Goal: Task Accomplishment & Management: Manage account settings

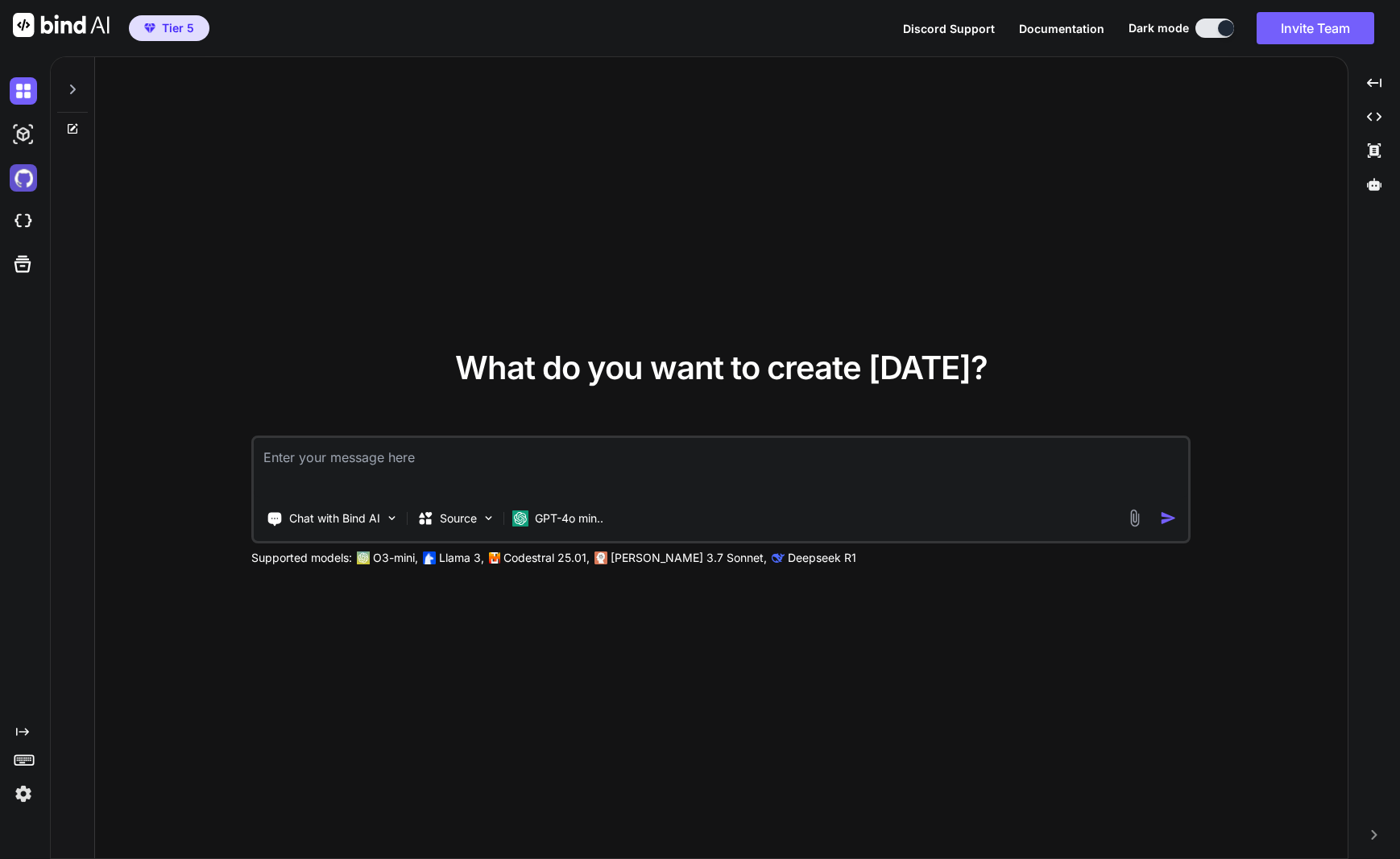
type textarea "x"
click at [21, 169] on img at bounding box center [23, 178] width 27 height 27
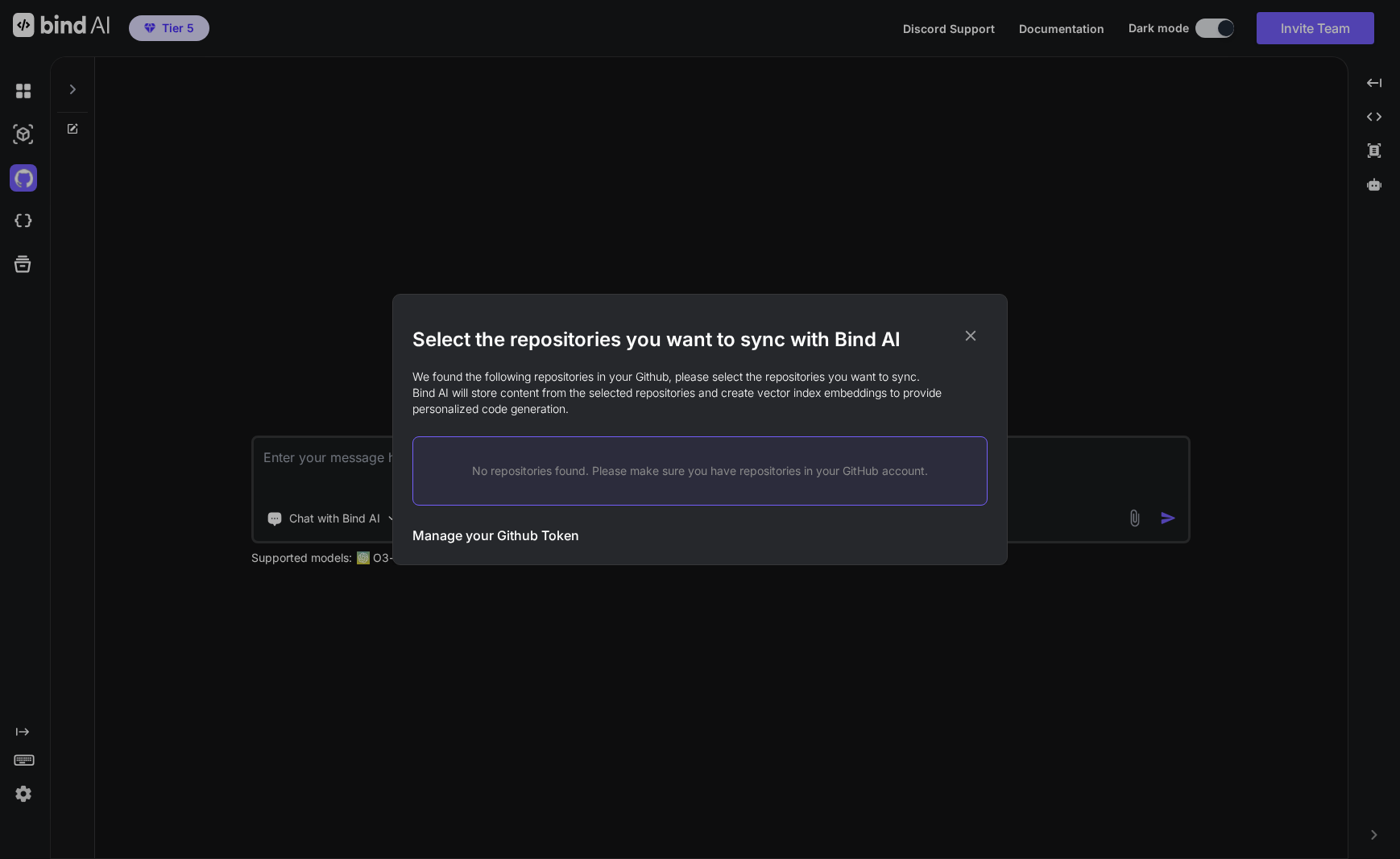
click at [624, 480] on div "No repositories found. Please make sure you have repositories in your GitHub ac…" at bounding box center [700, 471] width 575 height 69
click at [515, 537] on h3 "Manage your Github Token" at bounding box center [496, 535] width 167 height 19
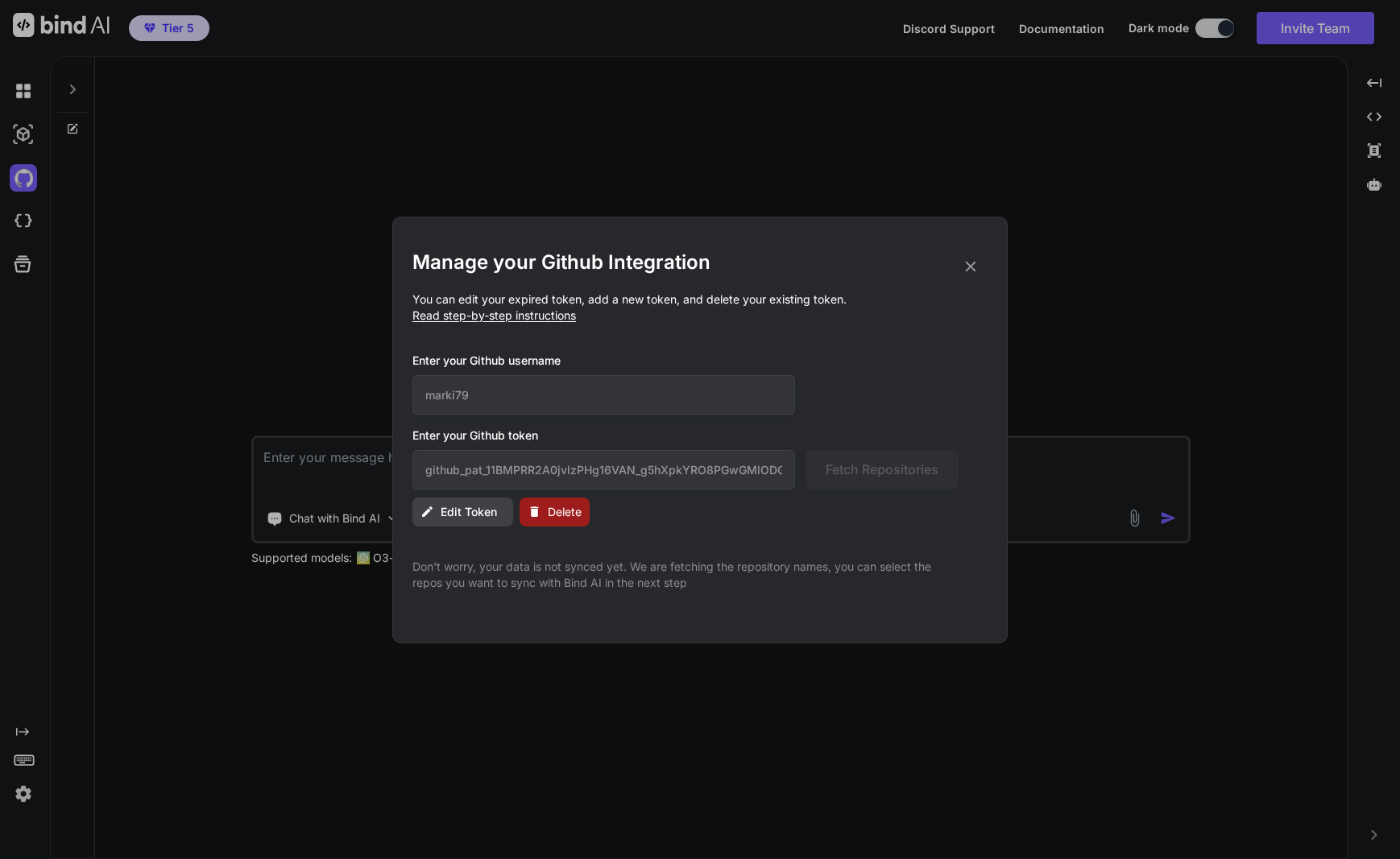
click at [971, 268] on icon at bounding box center [970, 266] width 10 height 10
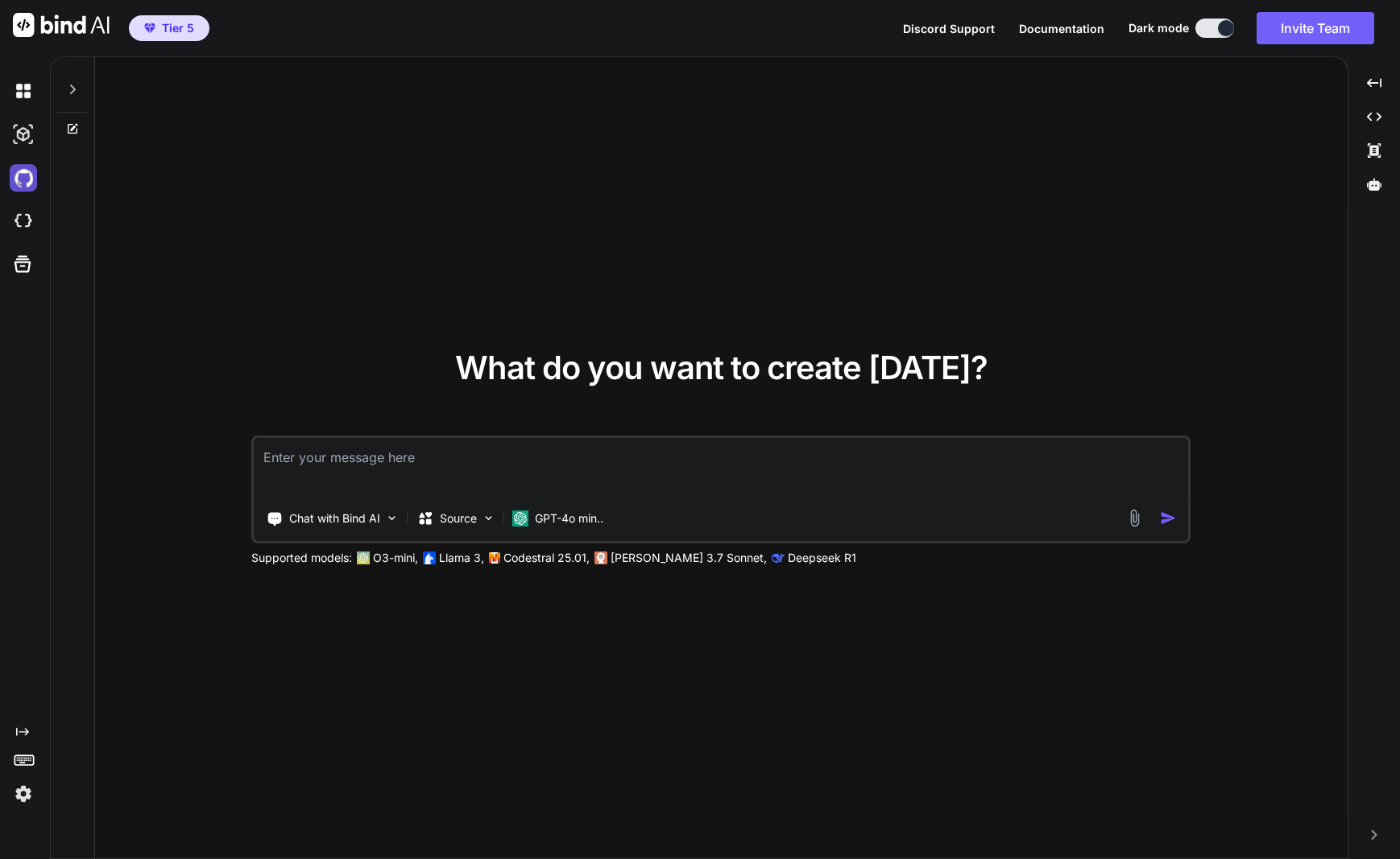
click at [27, 180] on img at bounding box center [23, 178] width 27 height 27
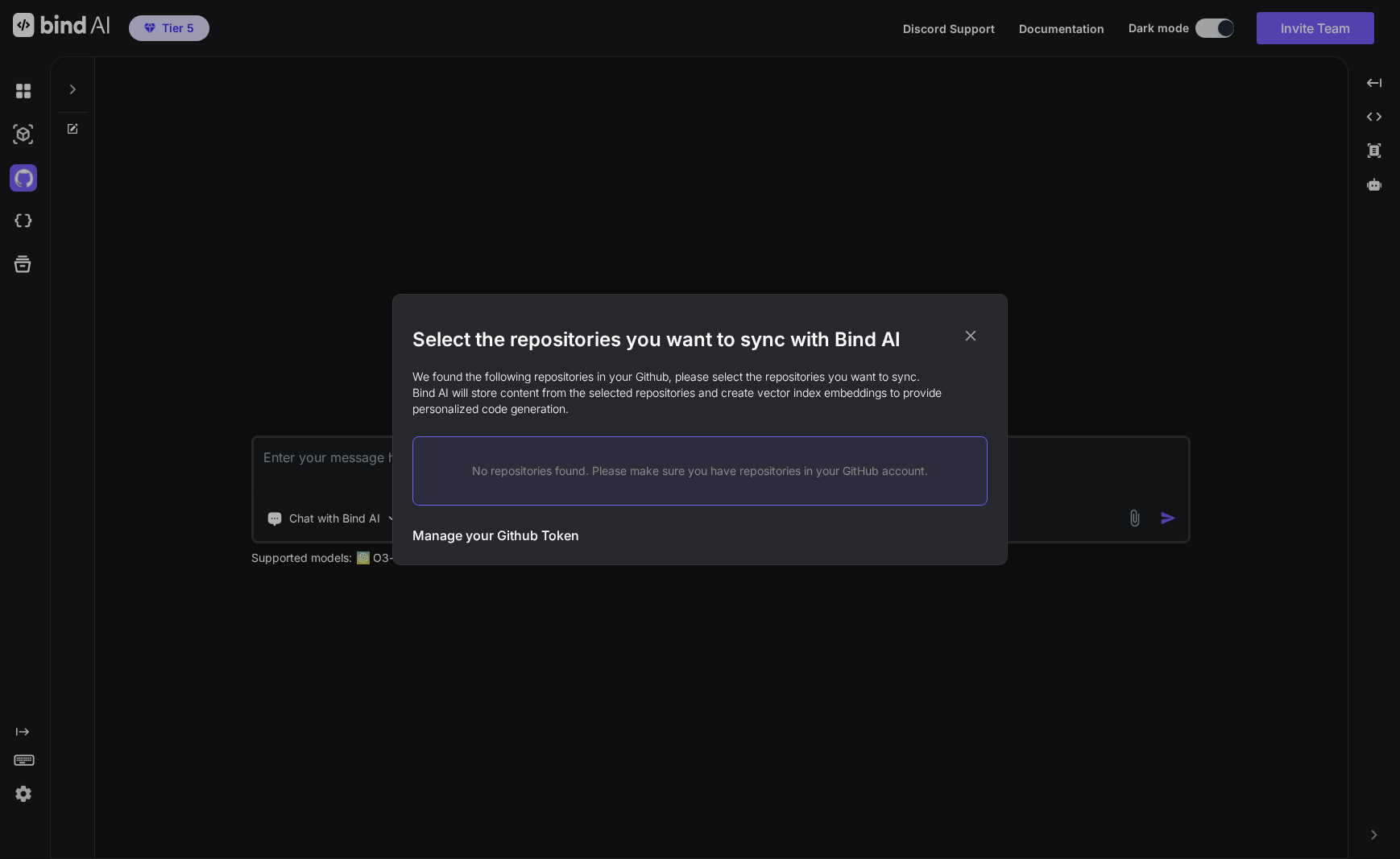
click at [596, 478] on p "No repositories found. Please make sure you have repositories in your GitHub ac…" at bounding box center [700, 471] width 521 height 16
click at [969, 338] on icon at bounding box center [970, 336] width 10 height 10
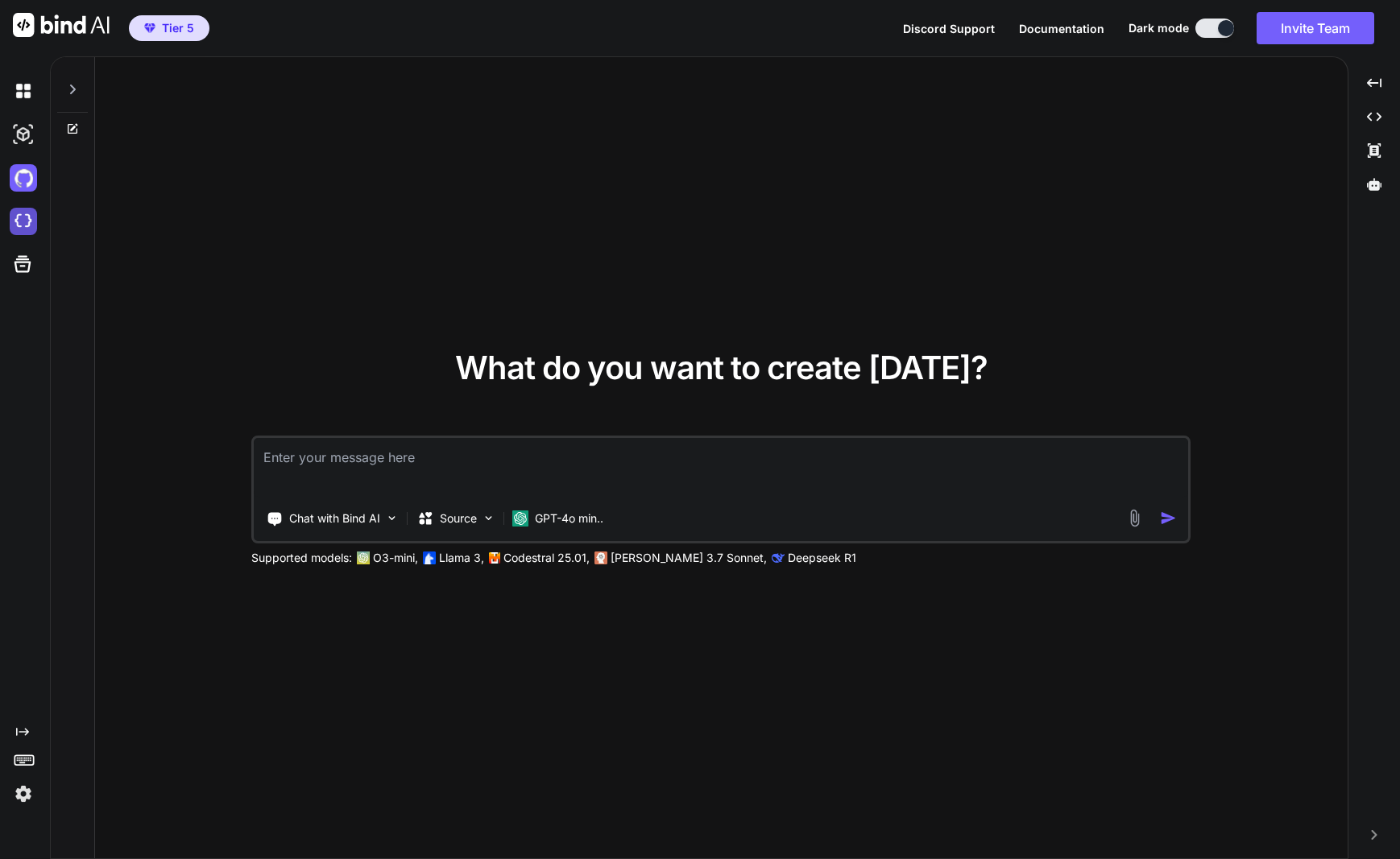
click at [18, 227] on img at bounding box center [23, 222] width 27 height 27
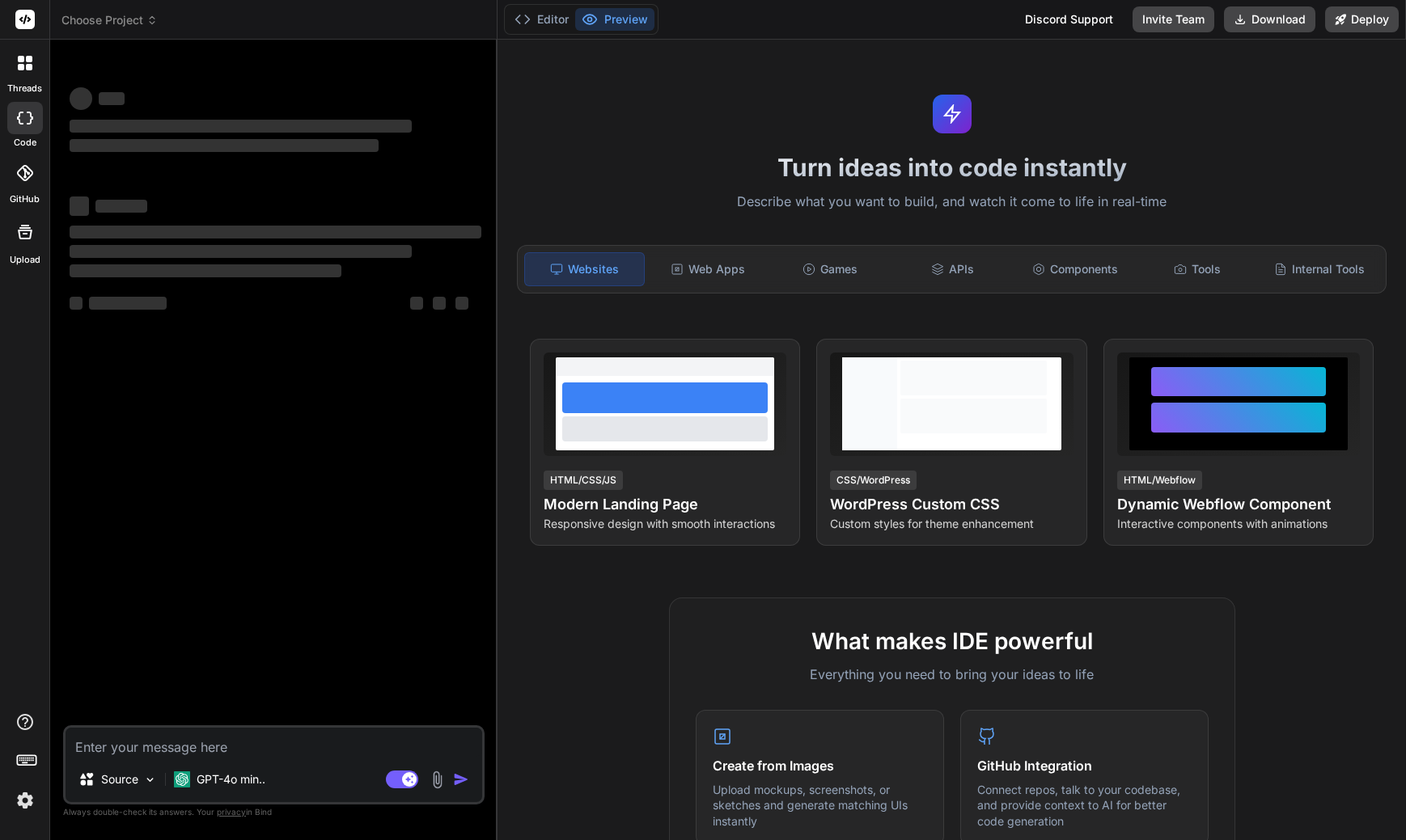
type textarea "x"
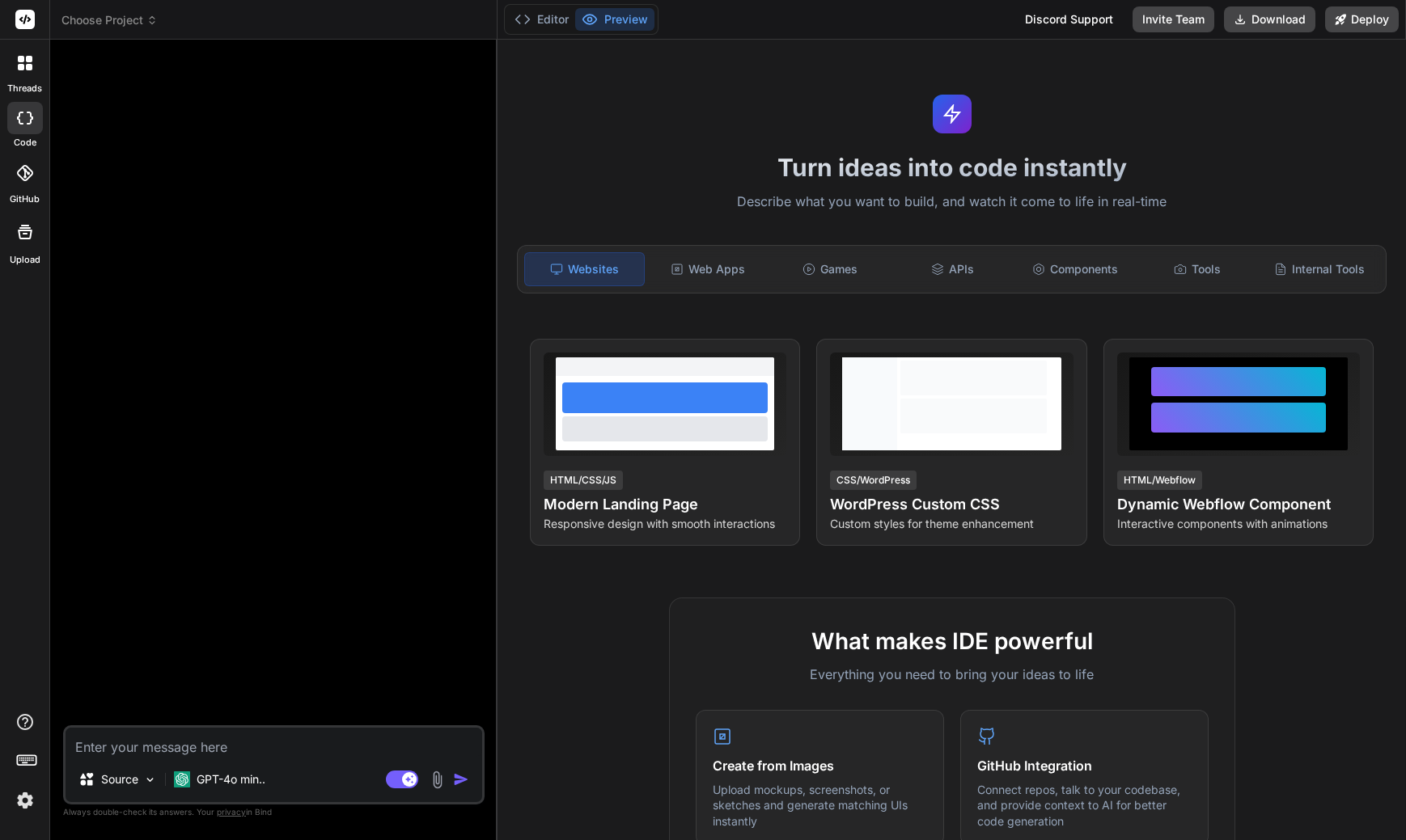
click at [26, 174] on icon at bounding box center [25, 173] width 16 height 16
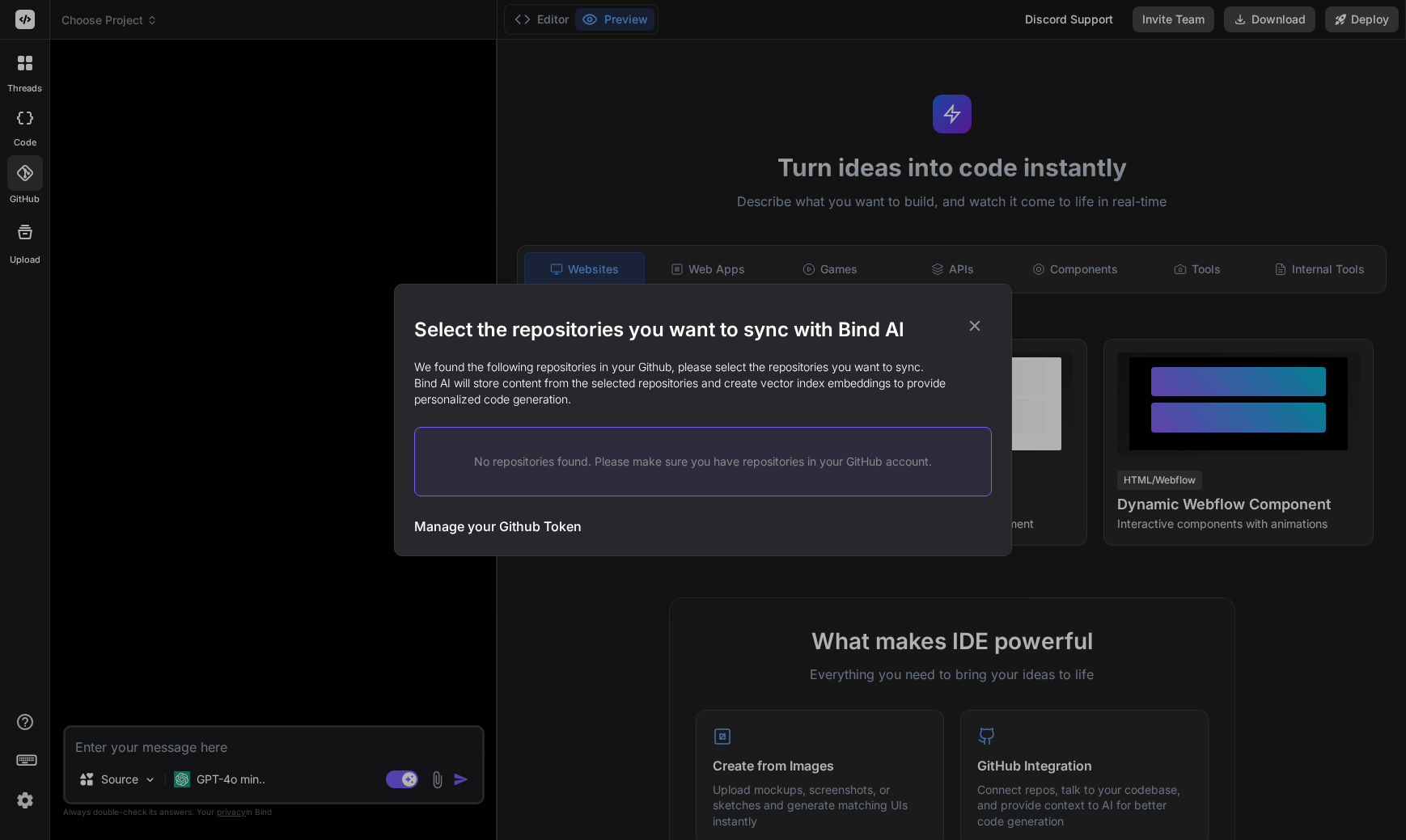
click at [981, 331] on icon at bounding box center [975, 326] width 18 height 18
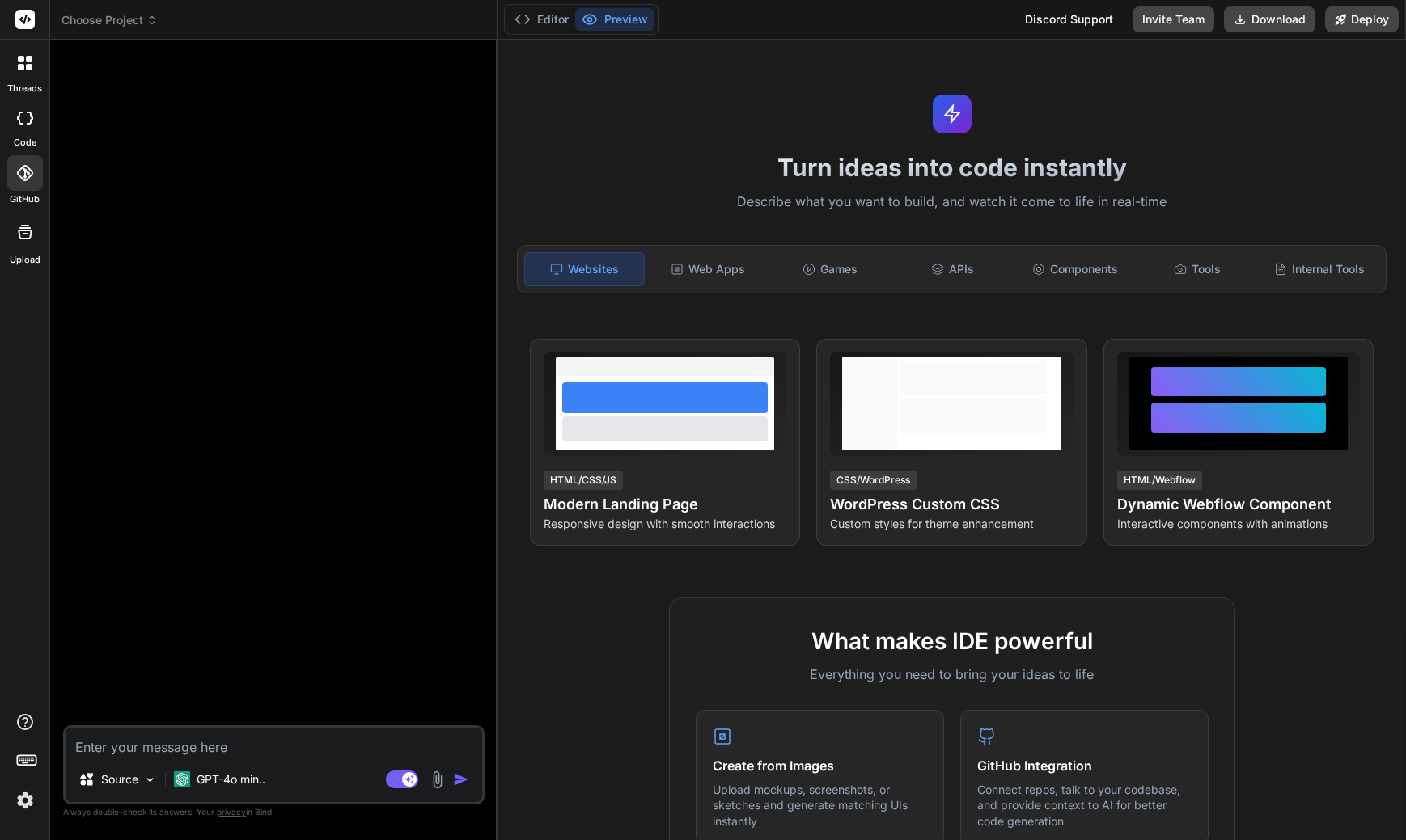
click at [23, 69] on icon at bounding box center [21, 67] width 6 height 6
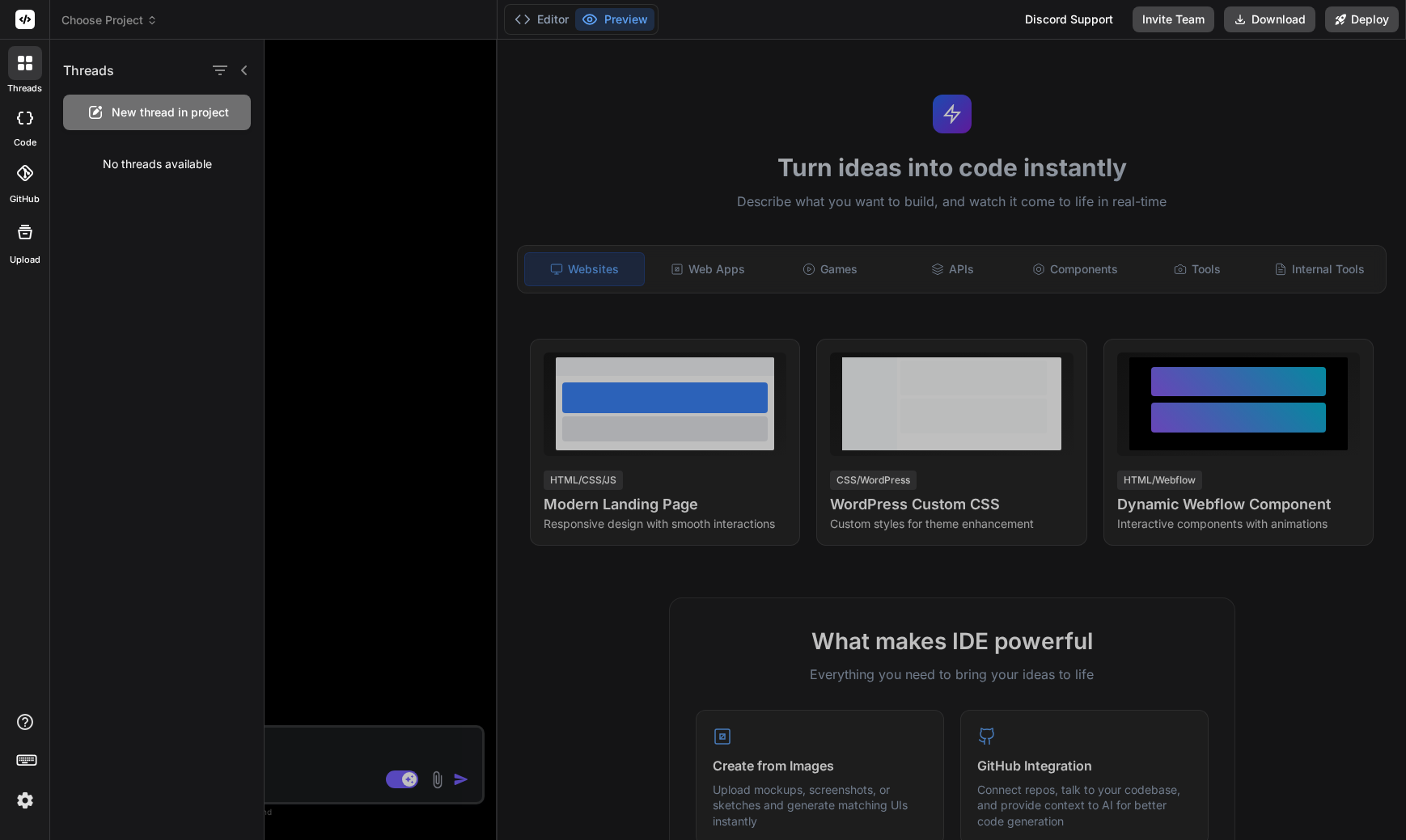
click at [19, 14] on rect at bounding box center [25, 19] width 19 height 19
click at [86, 22] on span "Choose Project" at bounding box center [109, 20] width 96 height 16
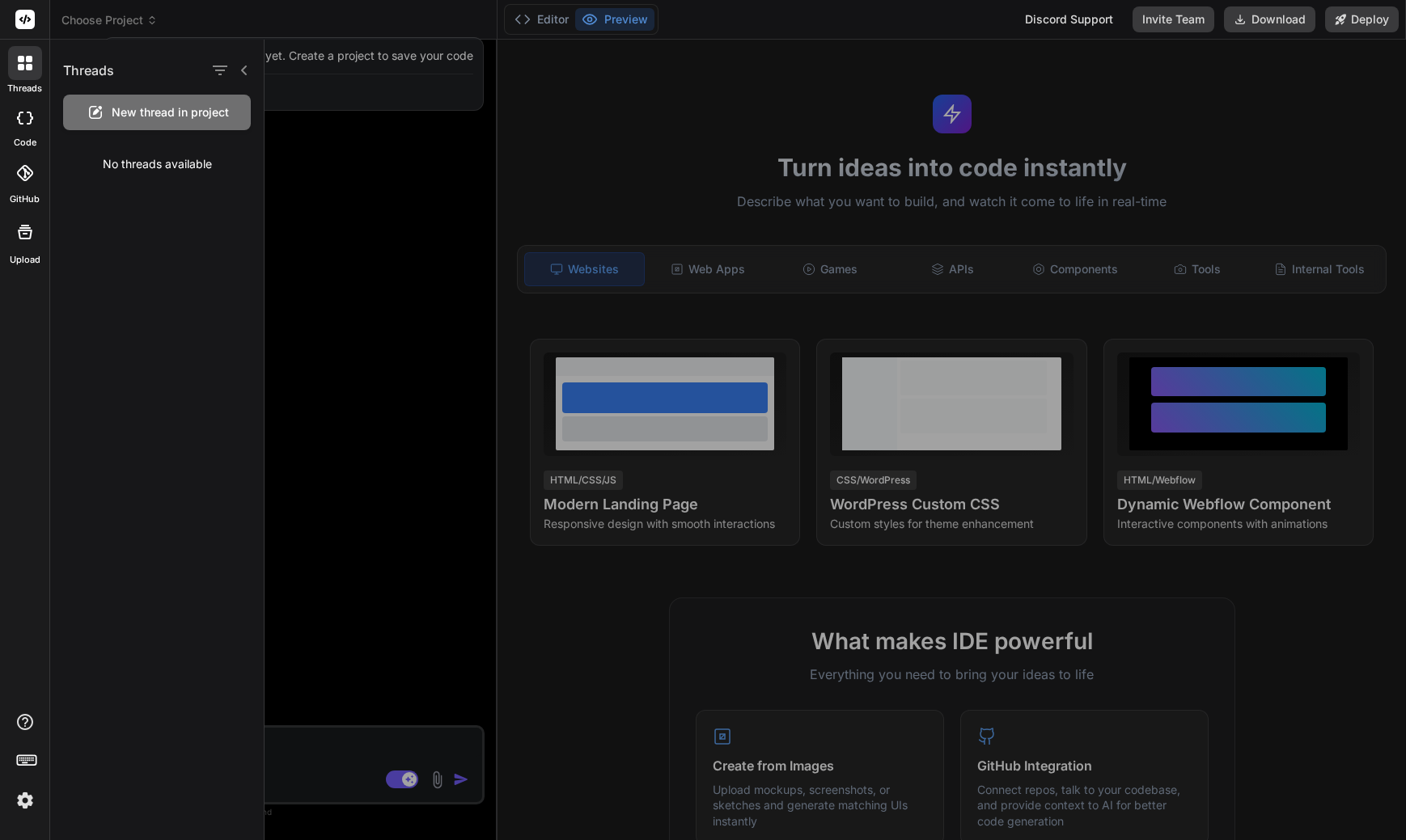
click at [121, 21] on div at bounding box center [703, 420] width 1406 height 840
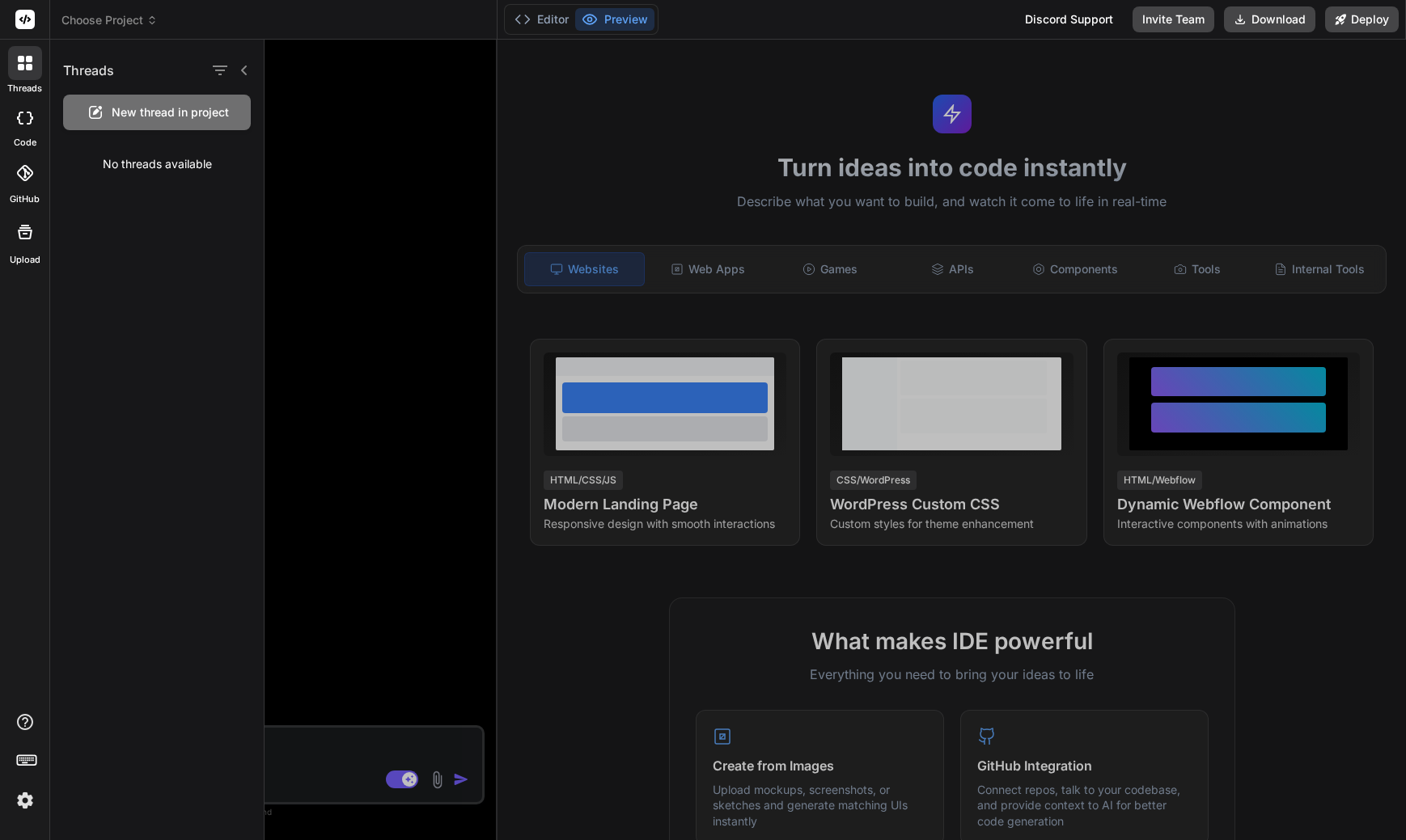
click at [251, 67] on div "Threads" at bounding box center [157, 67] width 214 height 55
click at [248, 70] on icon at bounding box center [244, 70] width 13 height 13
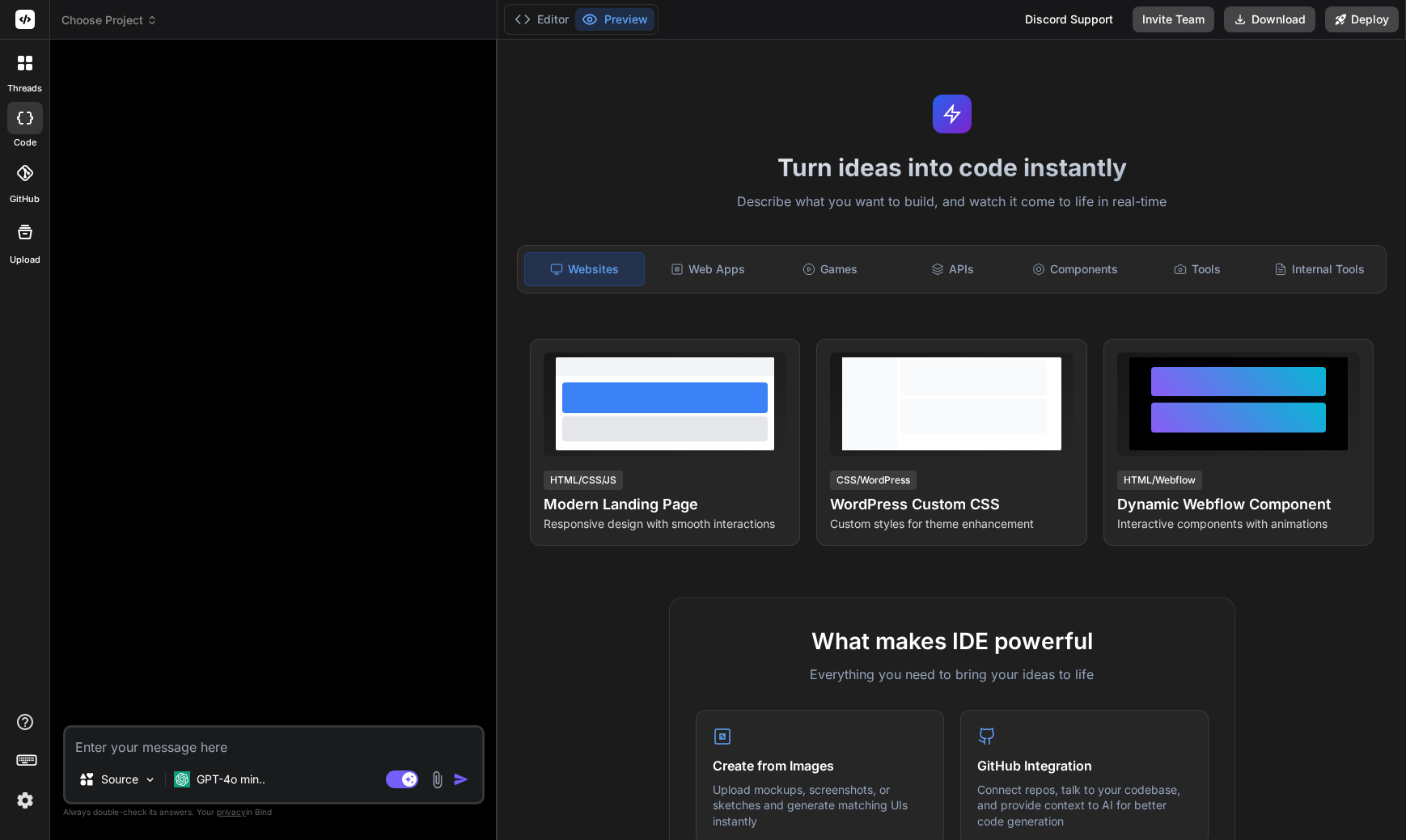
click at [148, 27] on span "Choose Project" at bounding box center [109, 20] width 96 height 16
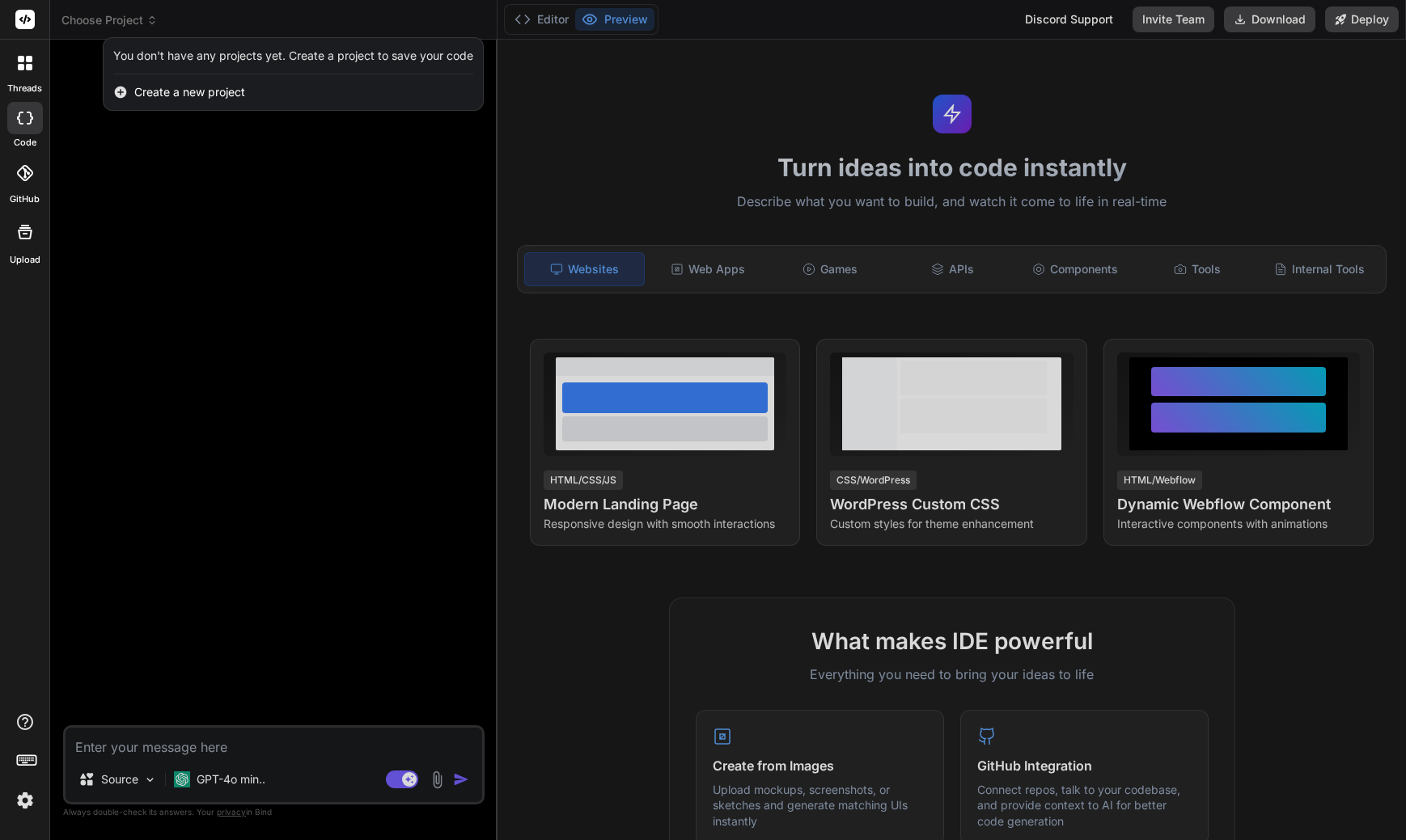
click at [142, 25] on div at bounding box center [703, 420] width 1406 height 840
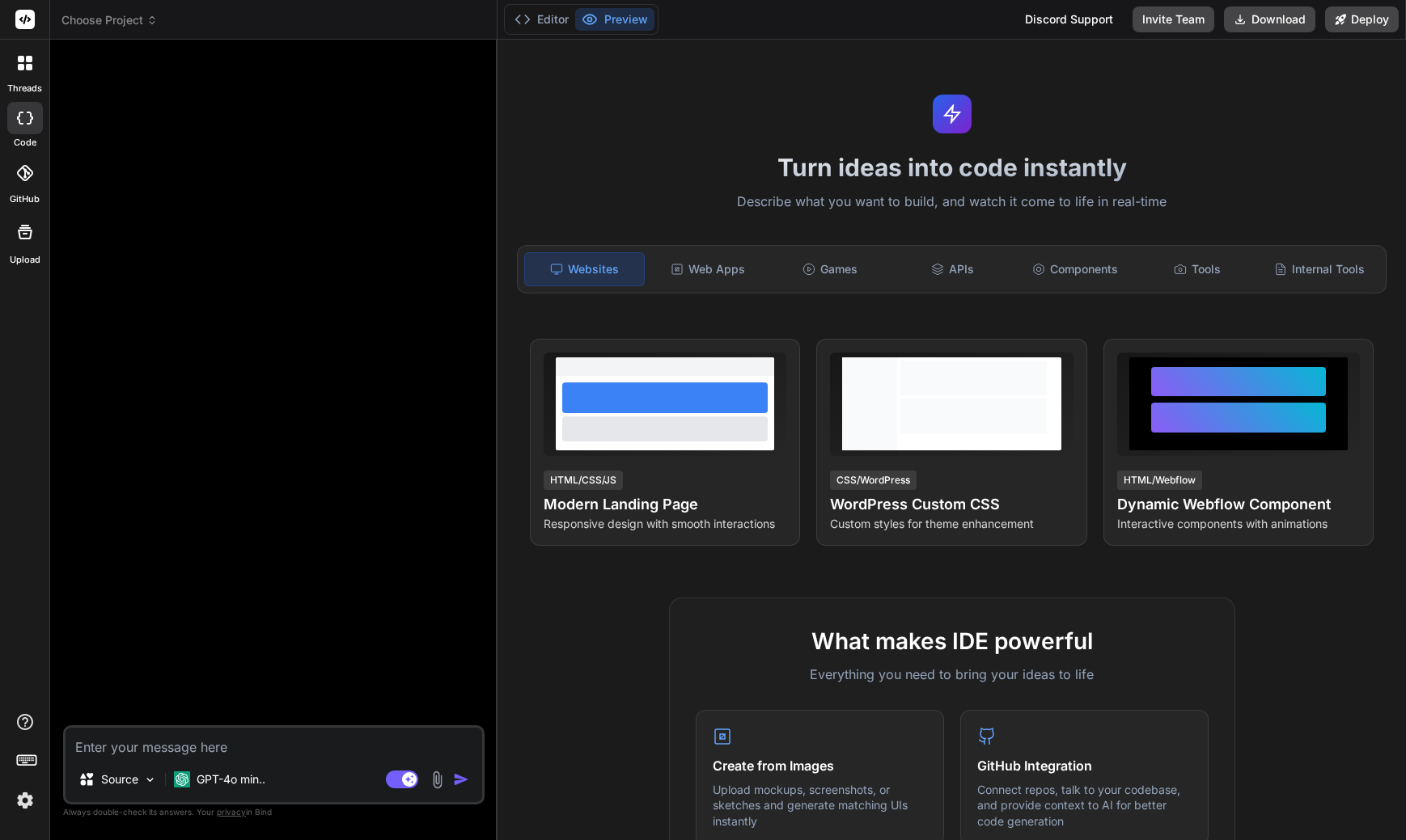
type textarea "x"
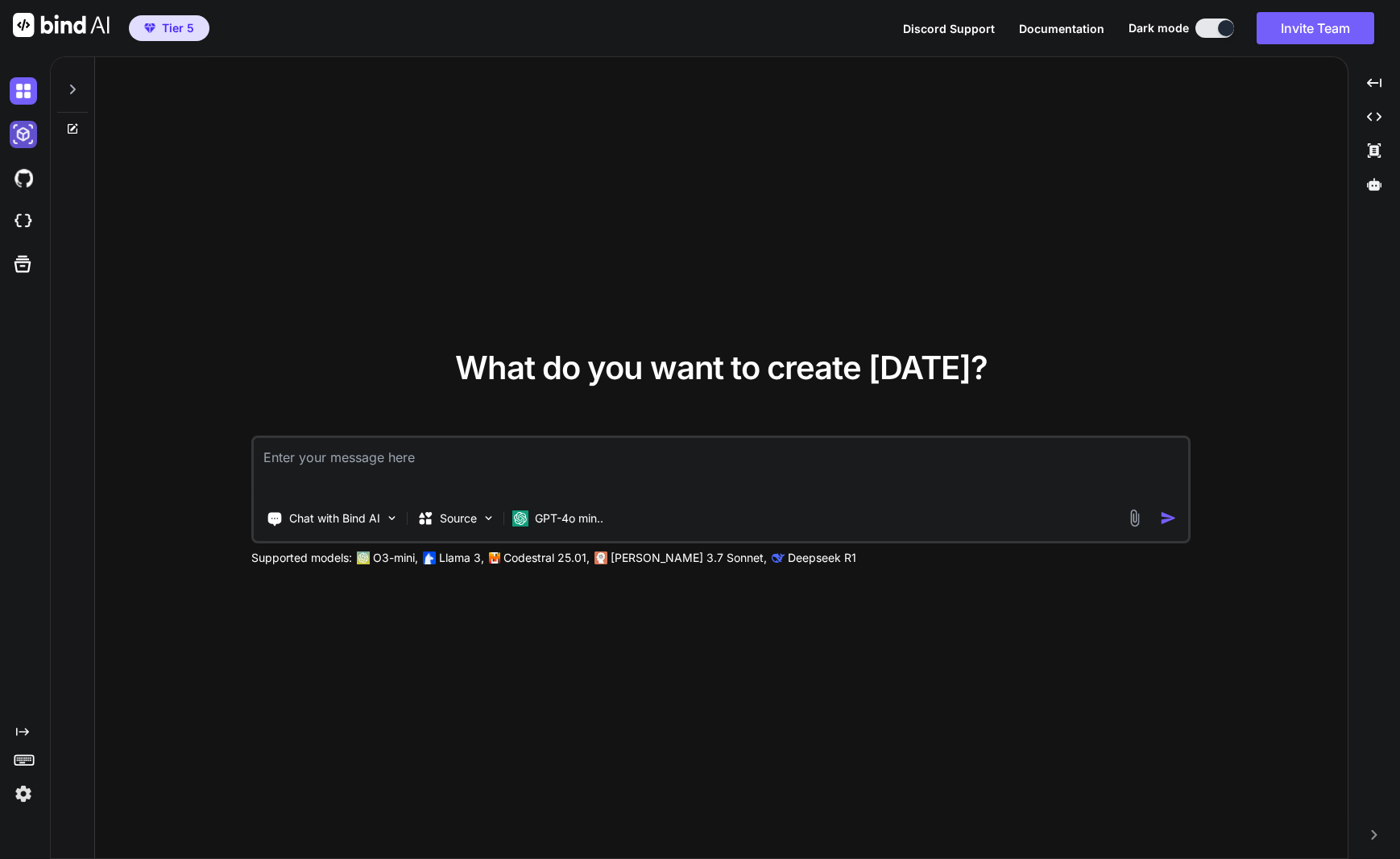
click at [23, 135] on img at bounding box center [23, 135] width 27 height 27
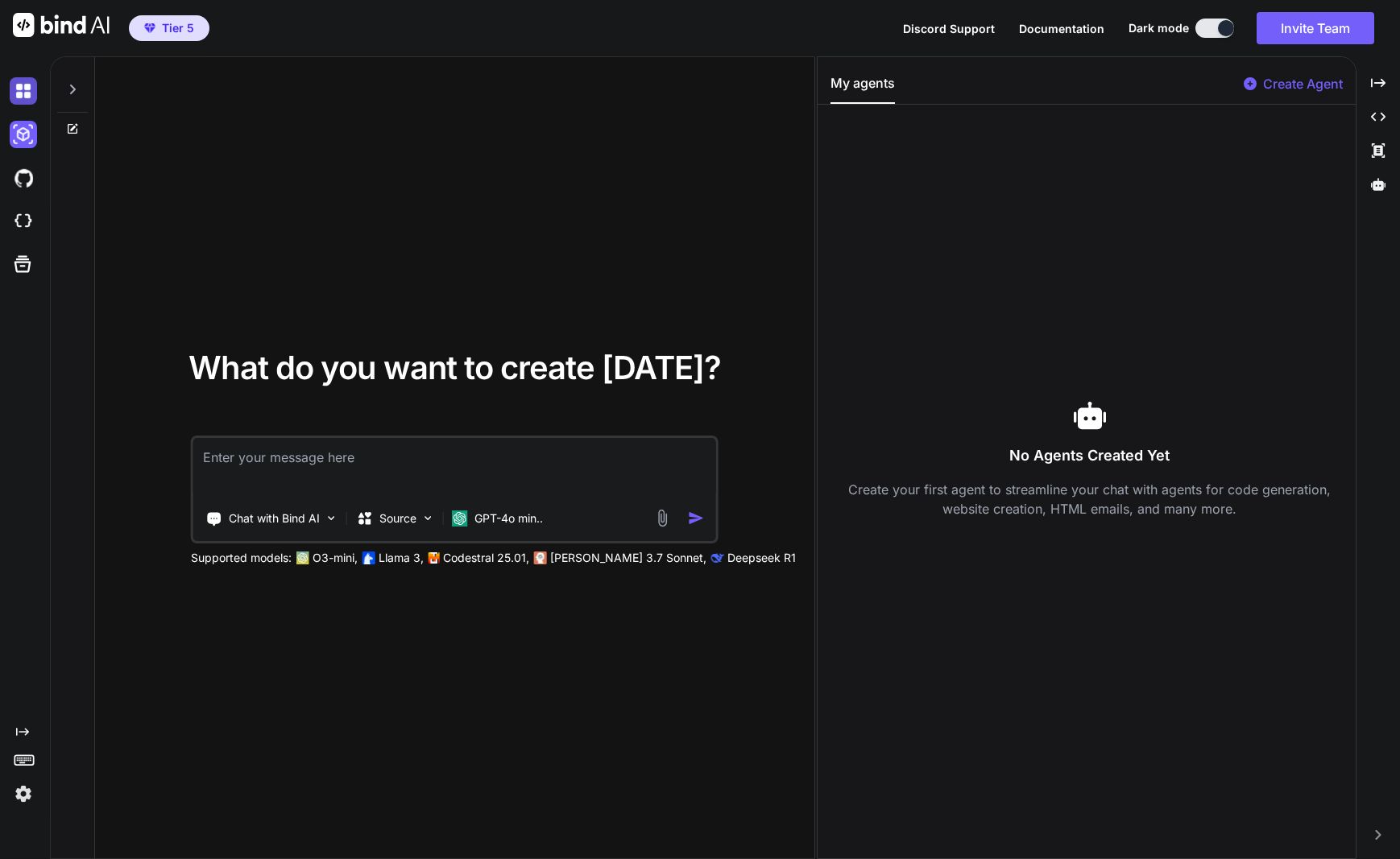
click at [17, 97] on img at bounding box center [23, 91] width 27 height 27
click at [24, 140] on img at bounding box center [23, 135] width 27 height 27
click at [20, 180] on img at bounding box center [23, 178] width 27 height 27
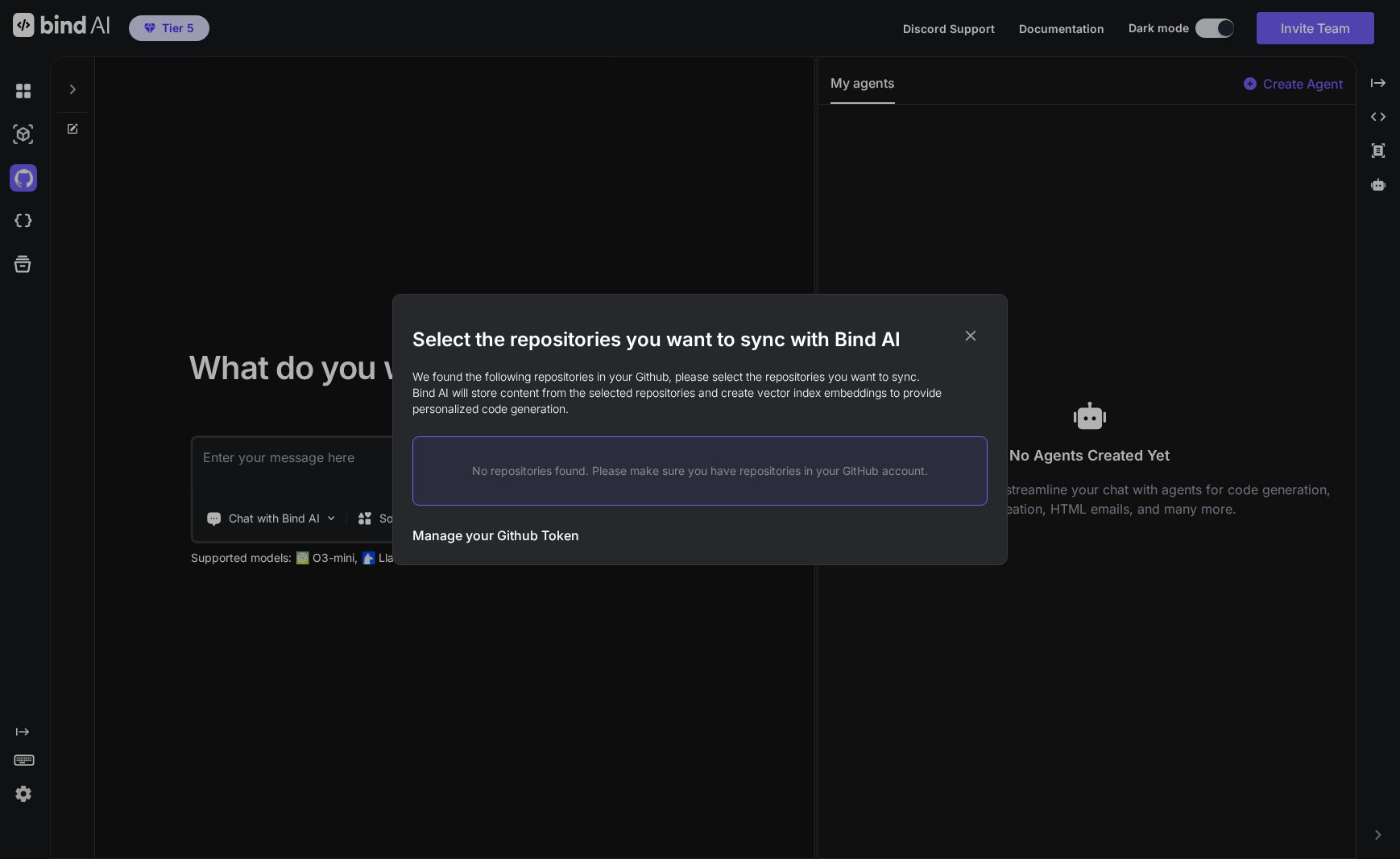
click at [26, 218] on div "Select the repositories you want to sync with Bind AI We found the following re…" at bounding box center [700, 430] width 1400 height 859
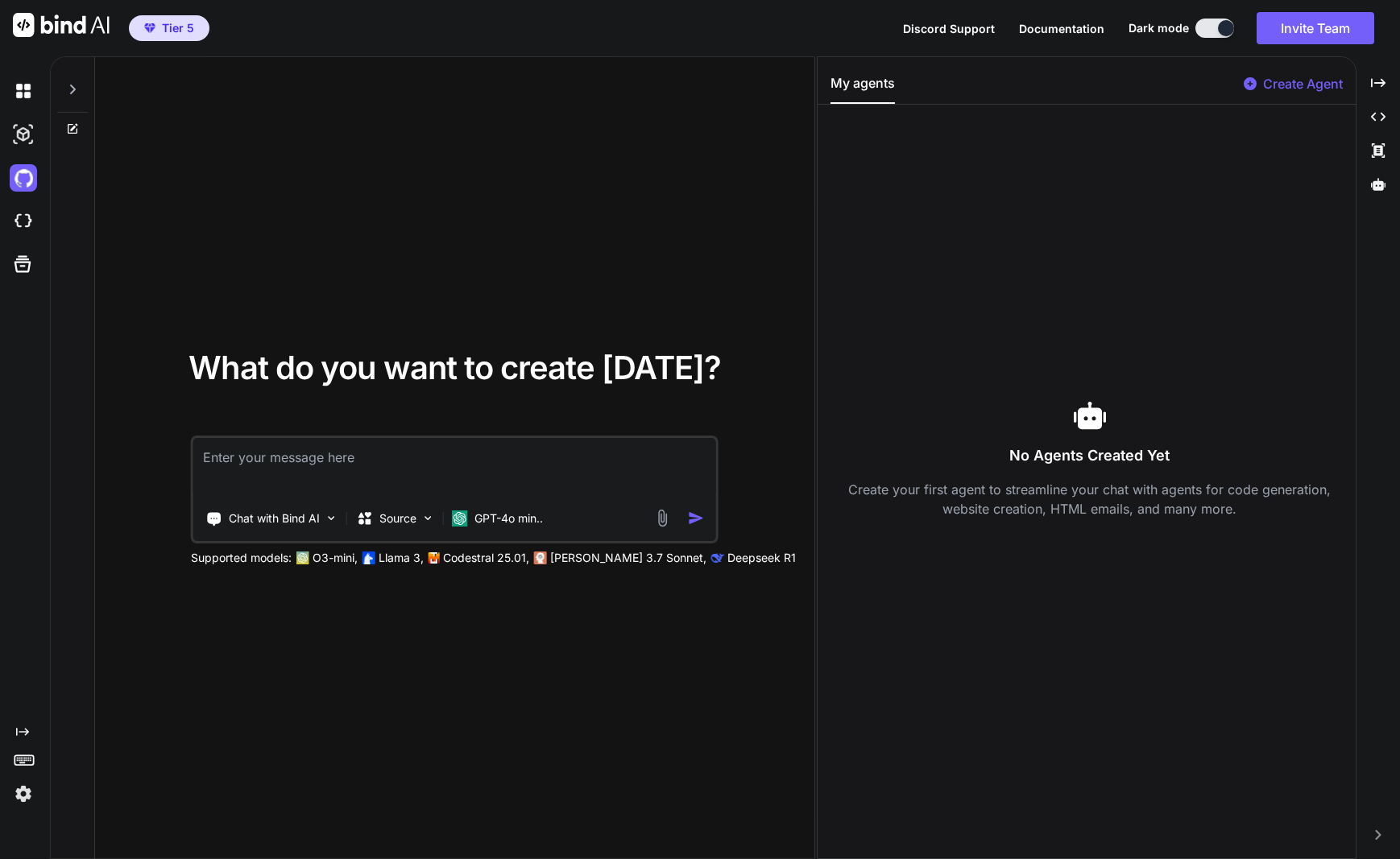
drag, startPoint x: 31, startPoint y: 225, endPoint x: 30, endPoint y: 205, distance: 20.0
click at [31, 225] on img at bounding box center [23, 222] width 27 height 27
type textarea "x"
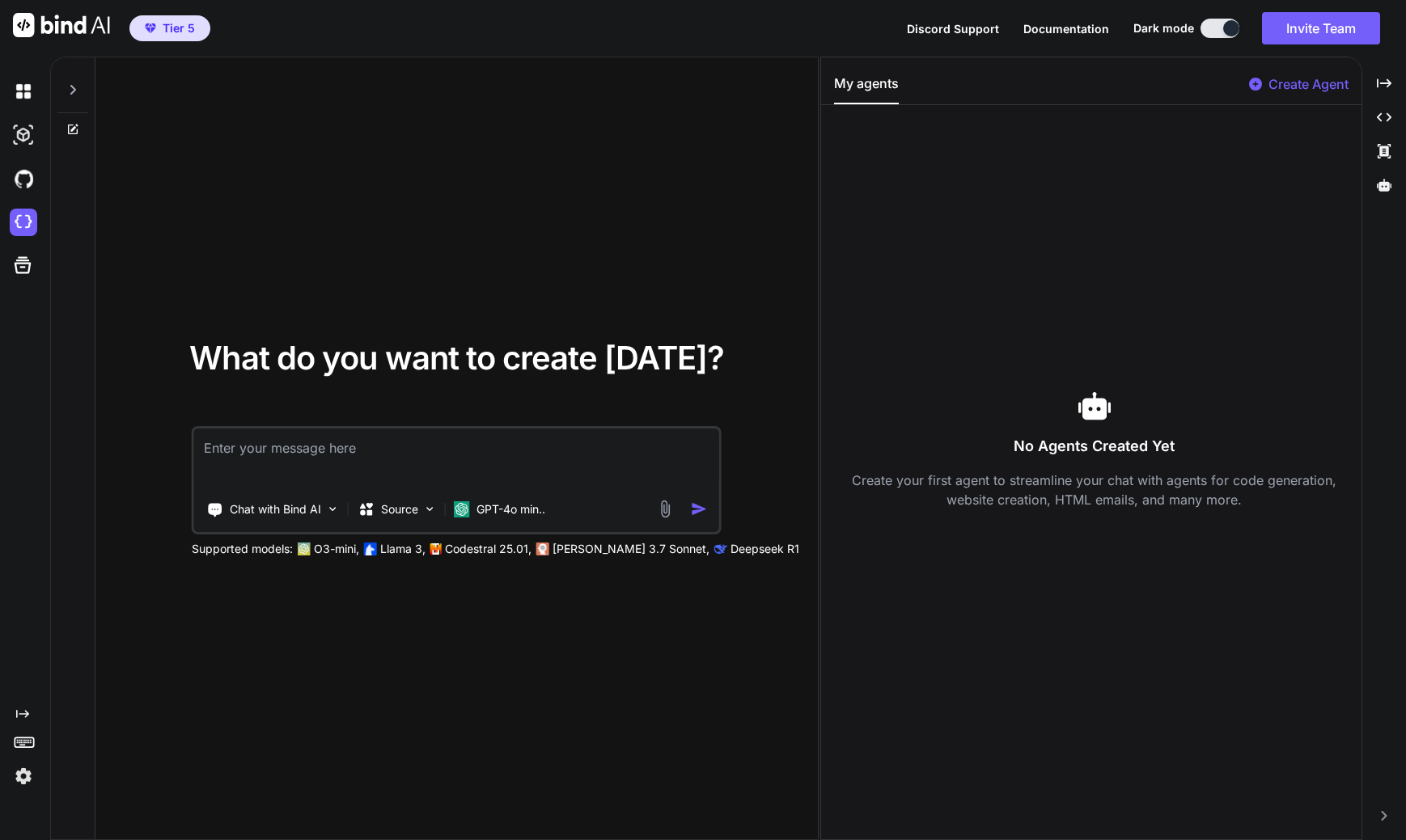
click at [76, 90] on icon at bounding box center [73, 90] width 13 height 13
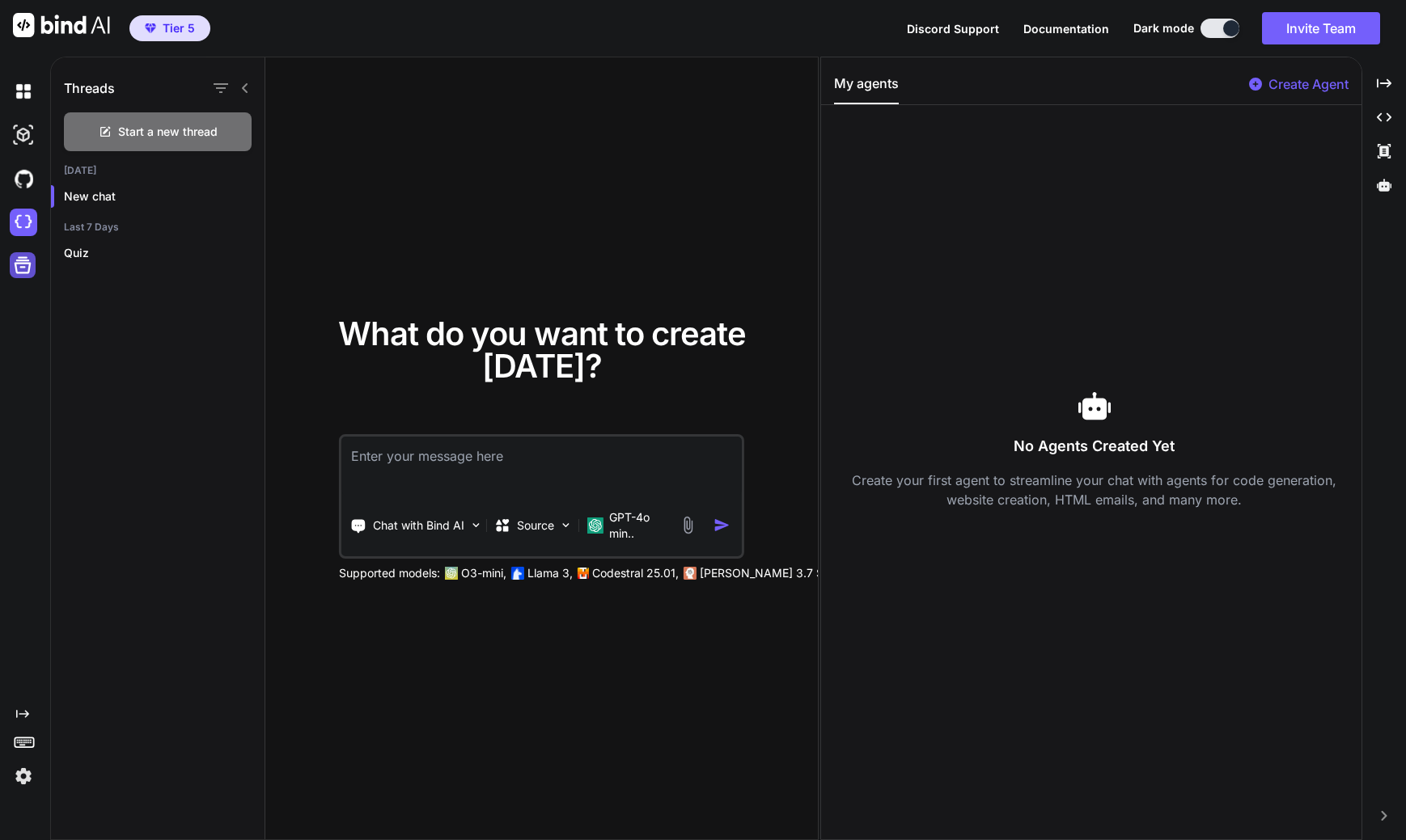
click at [19, 277] on div at bounding box center [23, 265] width 26 height 26
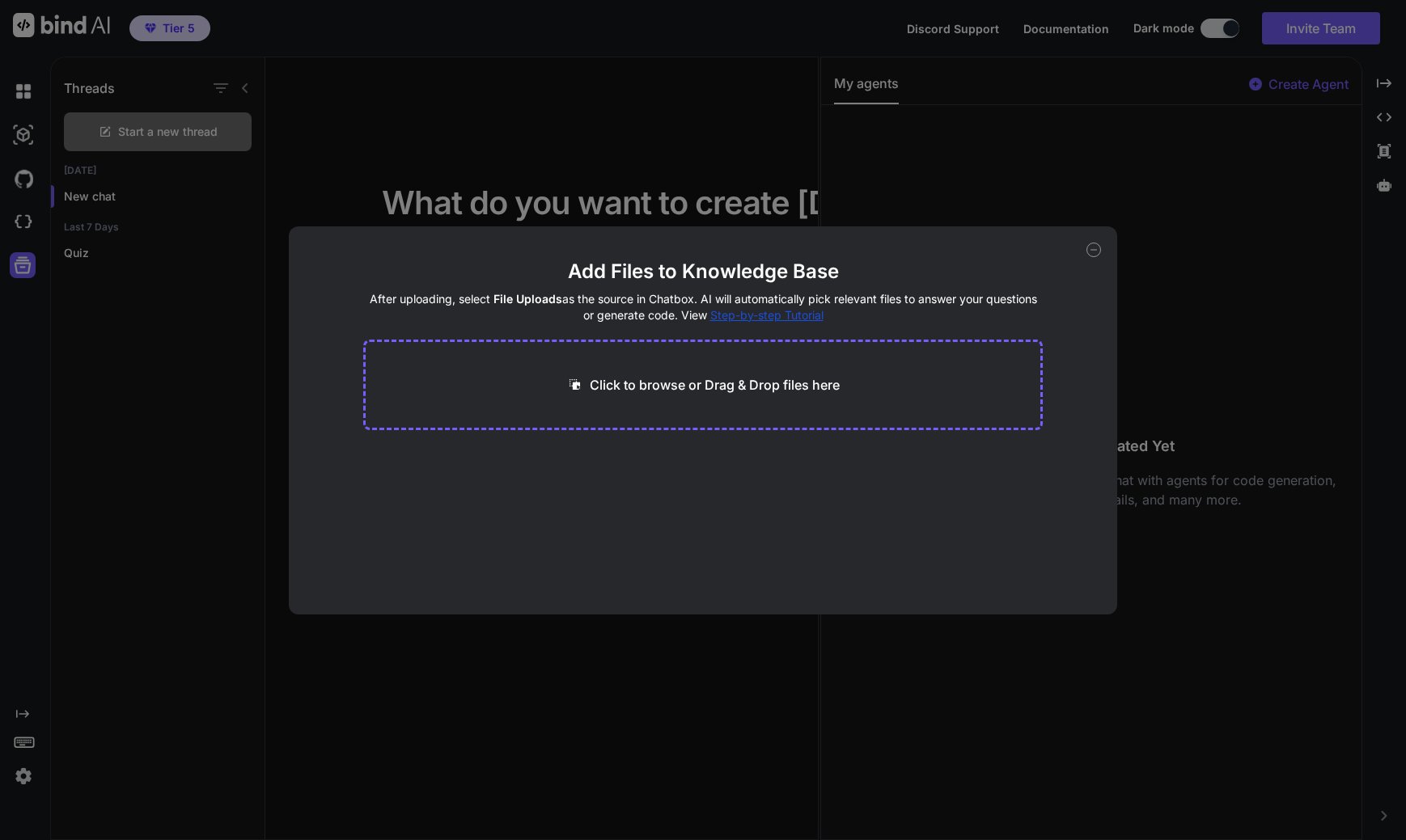
click at [1098, 251] on icon at bounding box center [1094, 250] width 15 height 15
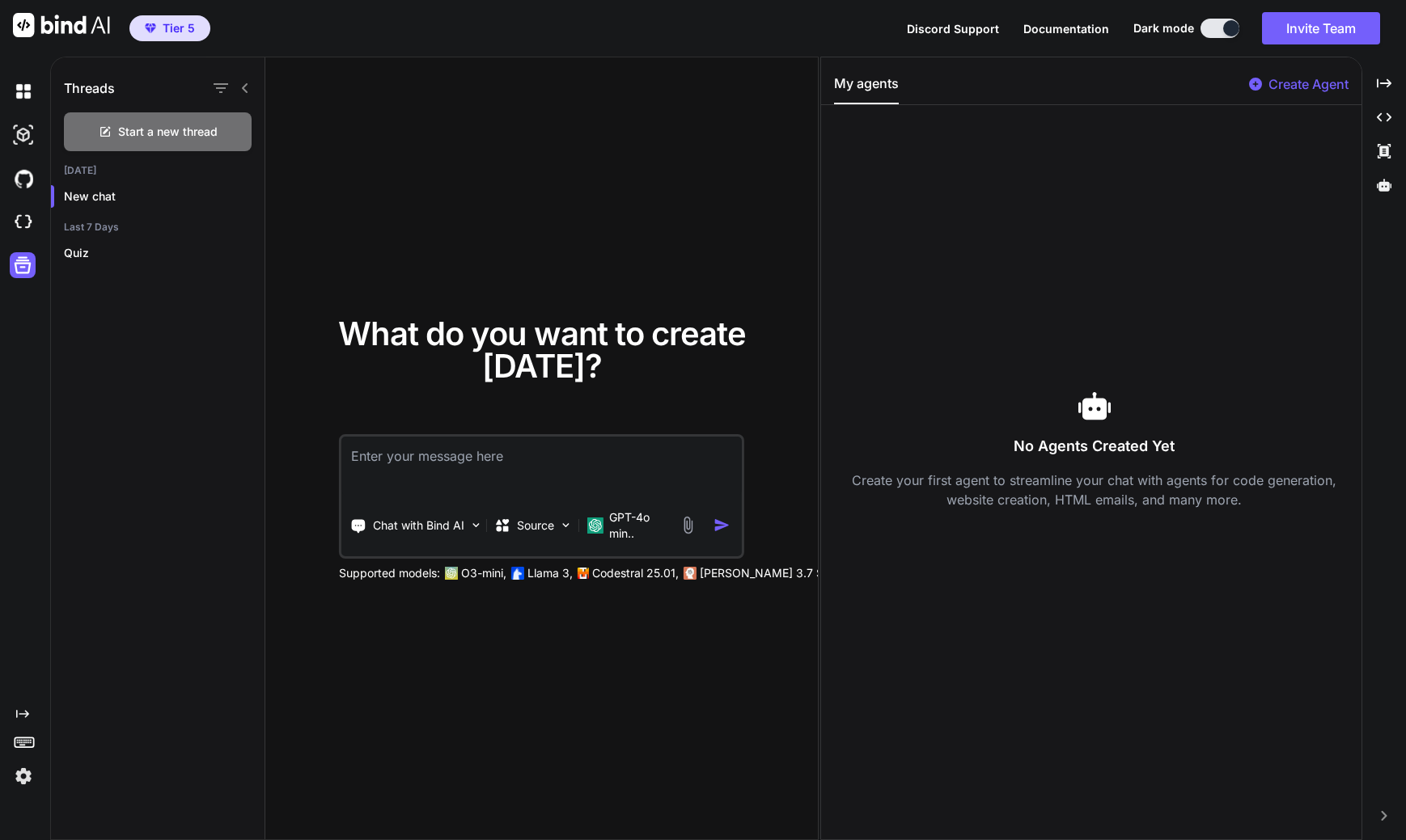
click at [23, 778] on img at bounding box center [23, 776] width 28 height 28
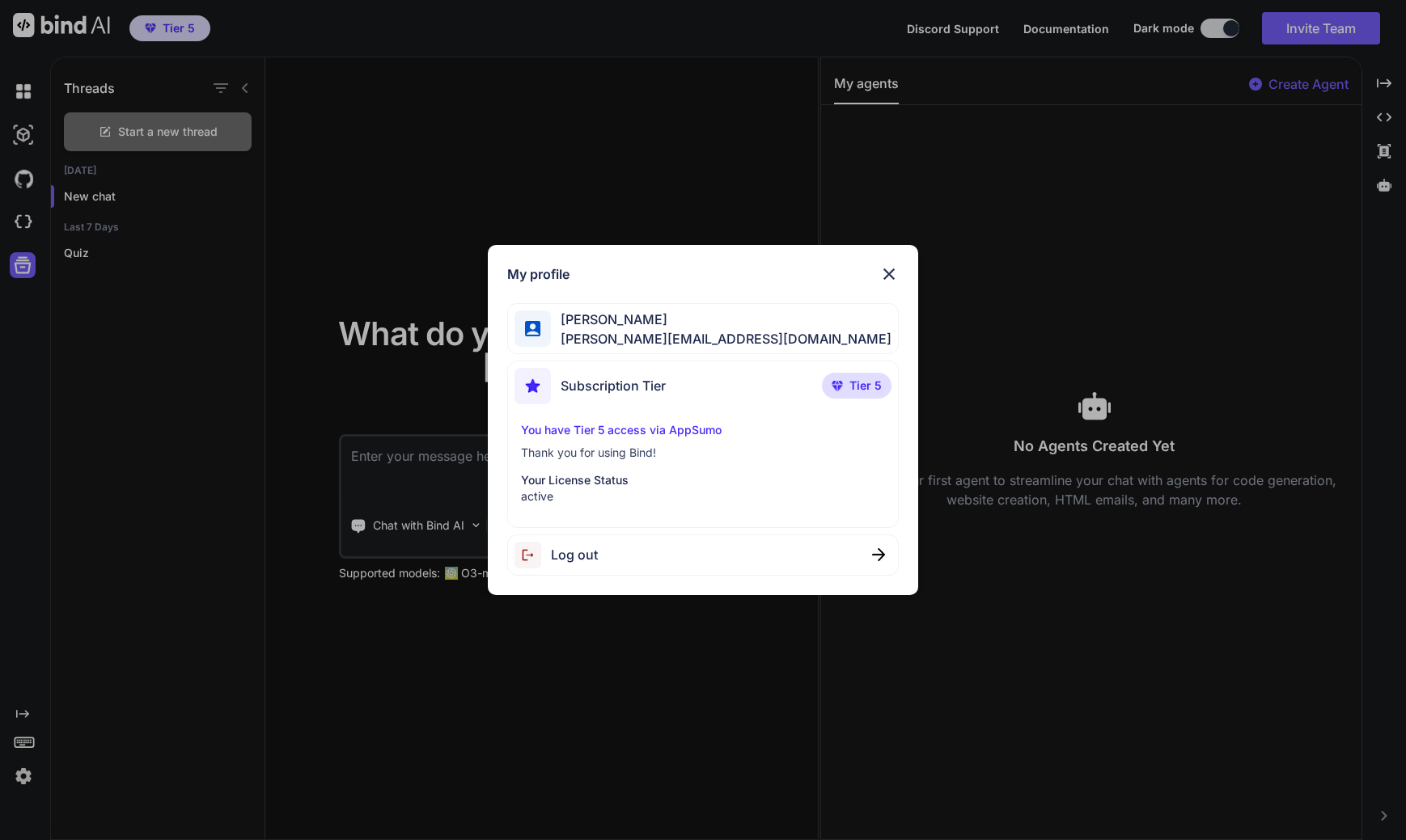
click at [893, 268] on img at bounding box center [889, 274] width 19 height 19
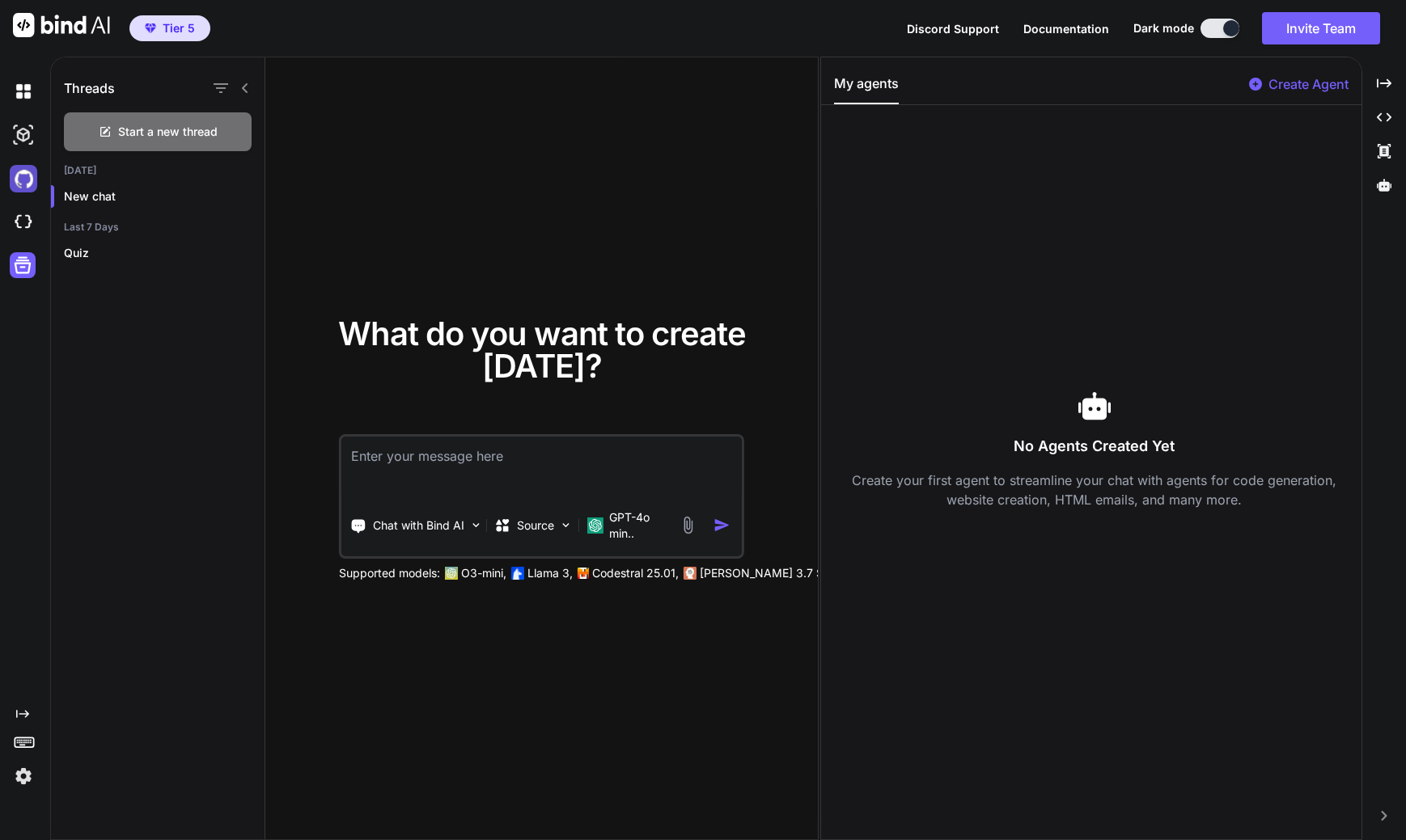
click at [26, 183] on img at bounding box center [23, 179] width 28 height 28
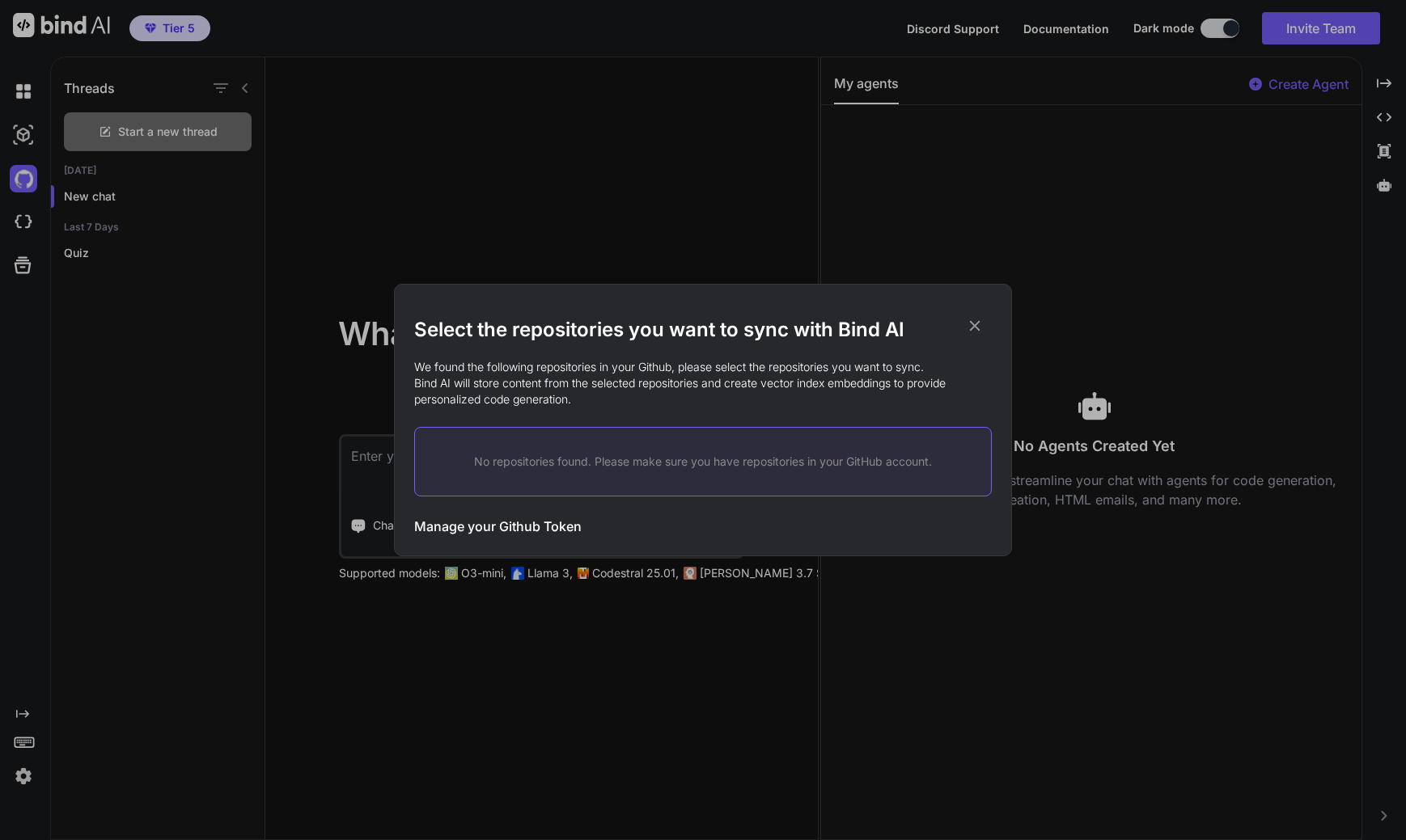
click at [515, 532] on h3 "Manage your Github Token" at bounding box center [498, 526] width 168 height 19
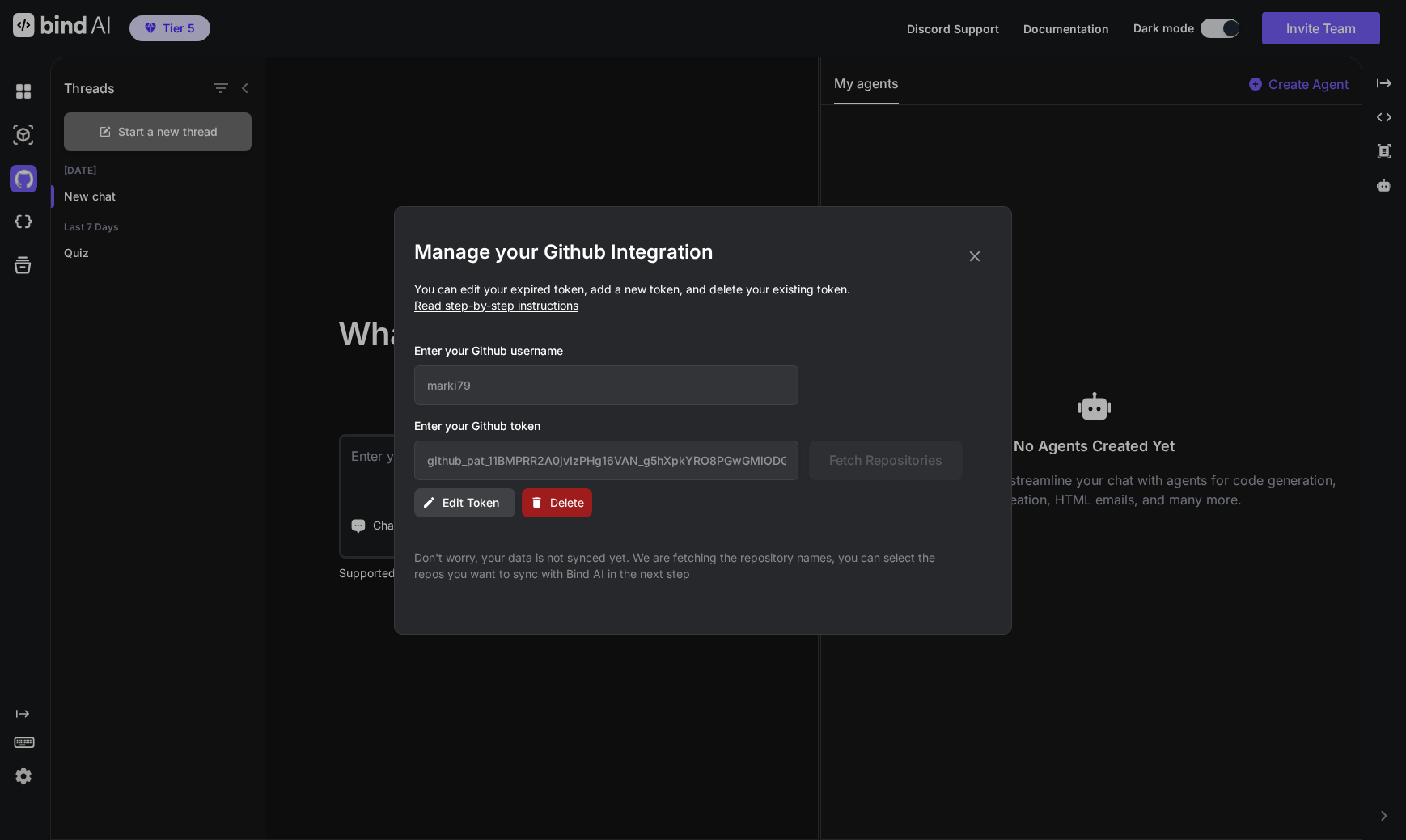
click at [495, 310] on span "Read step-by-step instructions" at bounding box center [496, 305] width 164 height 14
click at [478, 307] on span "Read step-by-step instructions" at bounding box center [496, 305] width 164 height 14
click at [499, 295] on p "You can edit your expired token, add a new token, and delete your existing toke…" at bounding box center [703, 298] width 577 height 32
click at [486, 304] on span "Read step-by-step instructions" at bounding box center [496, 305] width 164 height 14
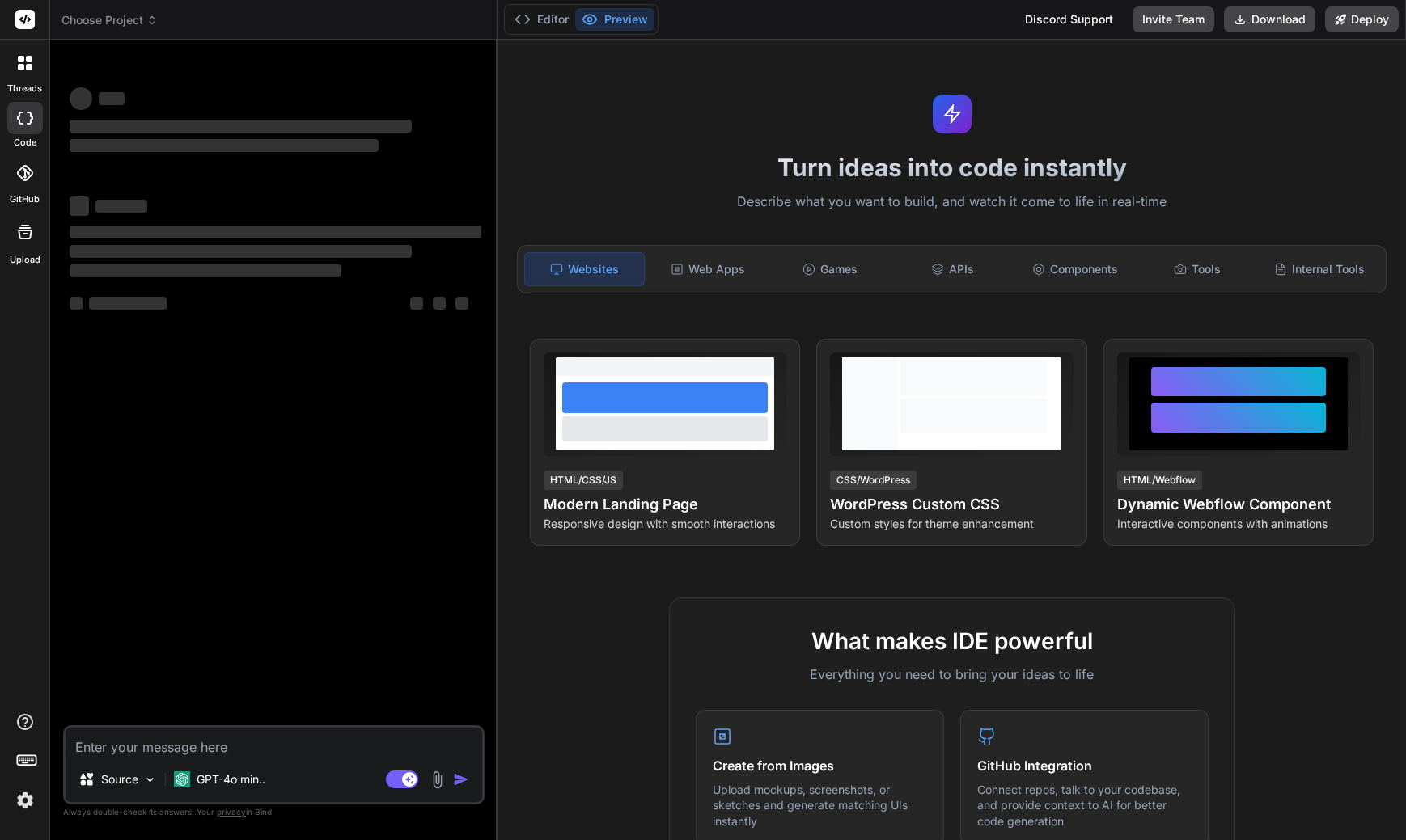
type textarea "x"
